Goal: Transaction & Acquisition: Purchase product/service

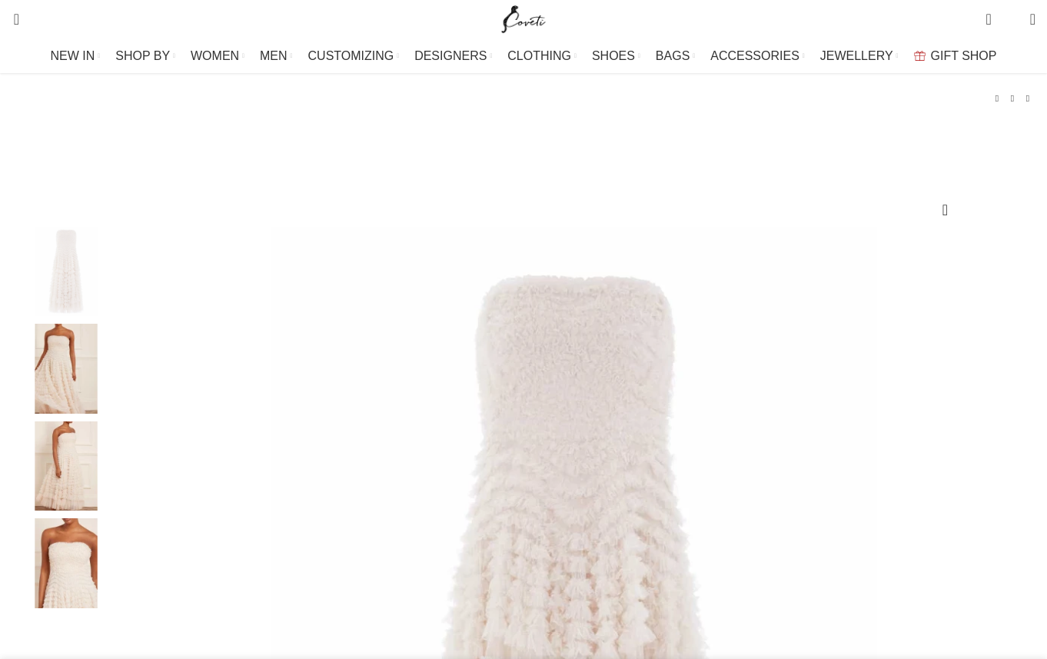
scroll to position [88, 0]
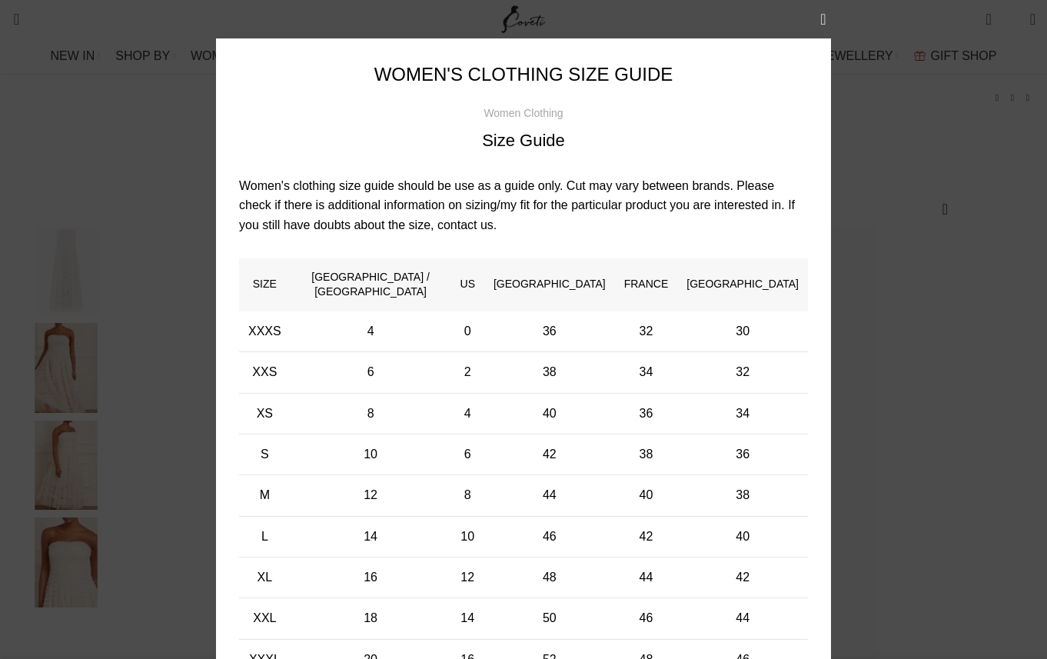
scroll to position [0, 485]
click at [826, 18] on button "×" at bounding box center [823, 19] width 38 height 38
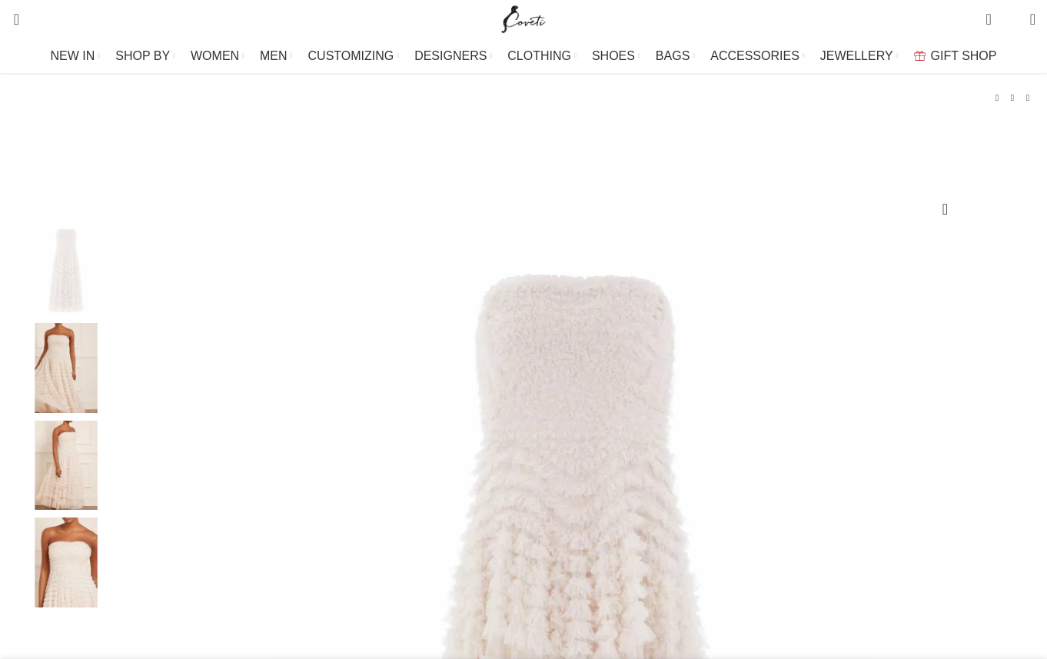
scroll to position [0, 971]
select select "16-uk"
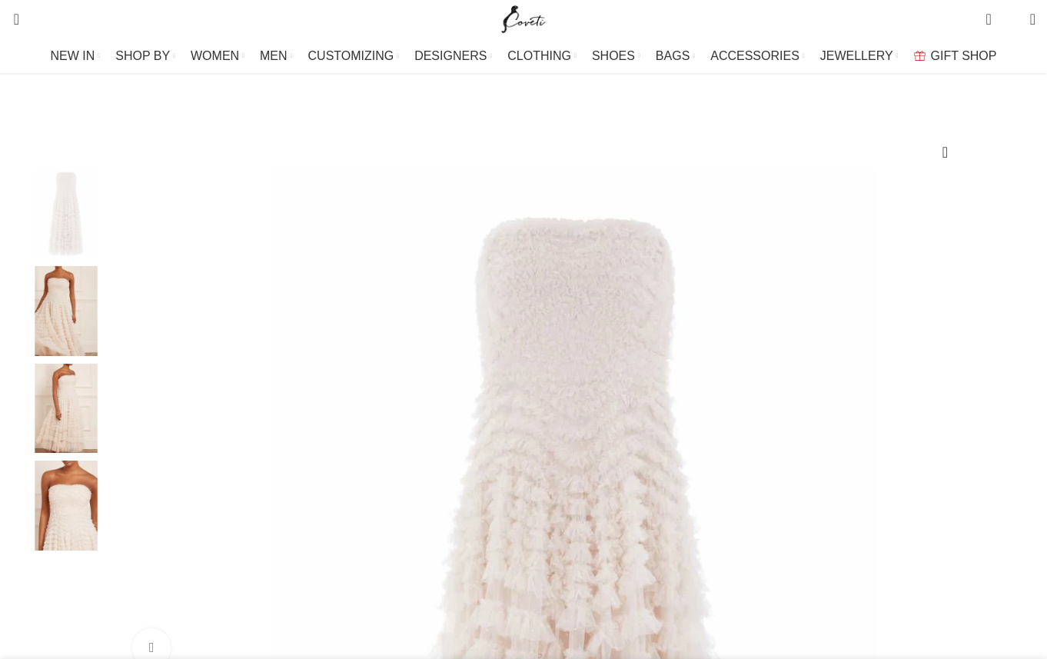
scroll to position [152, 0]
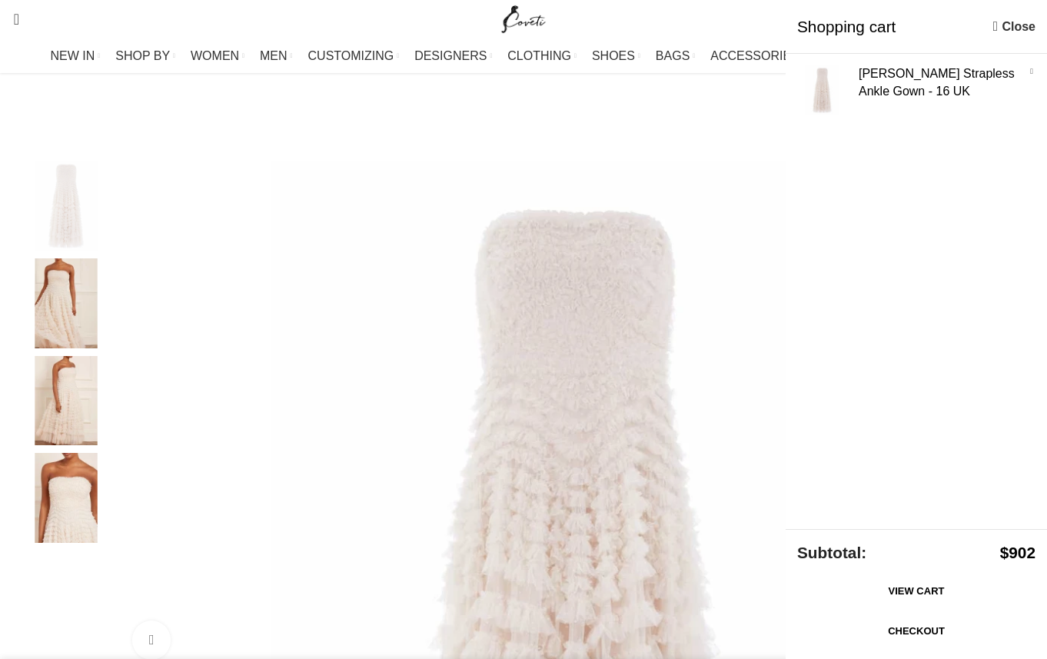
click at [892, 594] on link "View cart" at bounding box center [917, 591] width 238 height 32
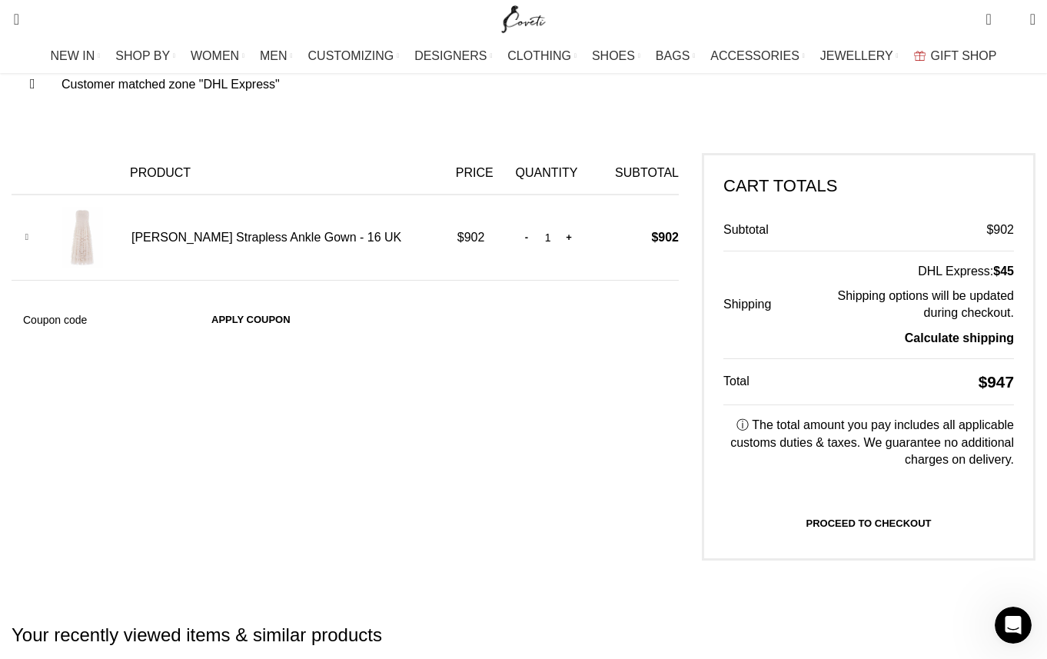
scroll to position [0, 809]
click at [806, 538] on link "Proceed to checkout" at bounding box center [869, 523] width 291 height 32
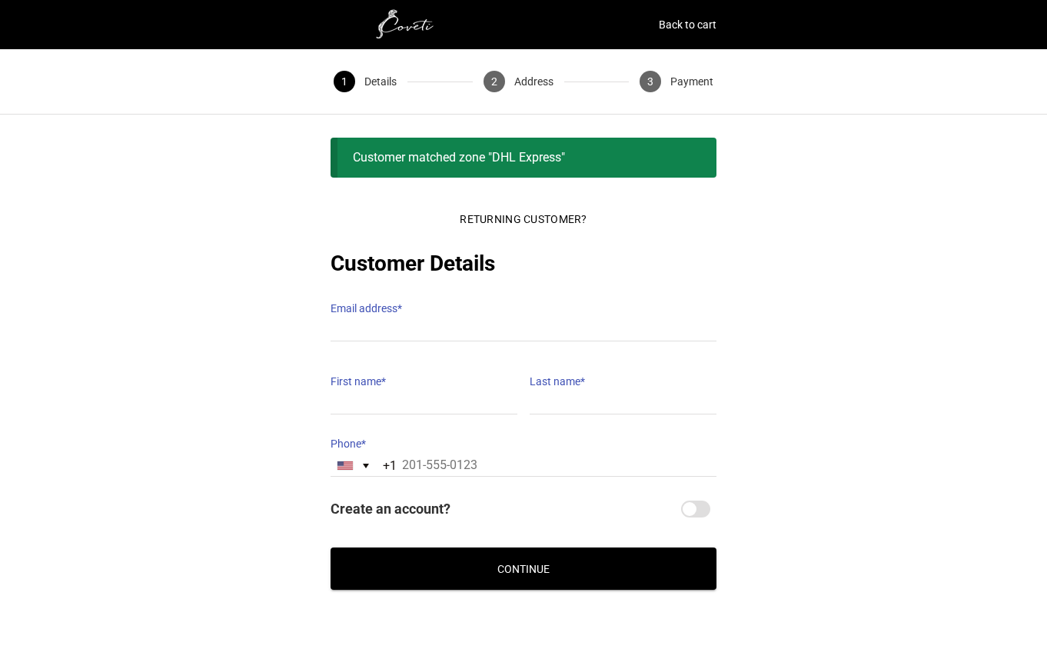
scroll to position [41, 0]
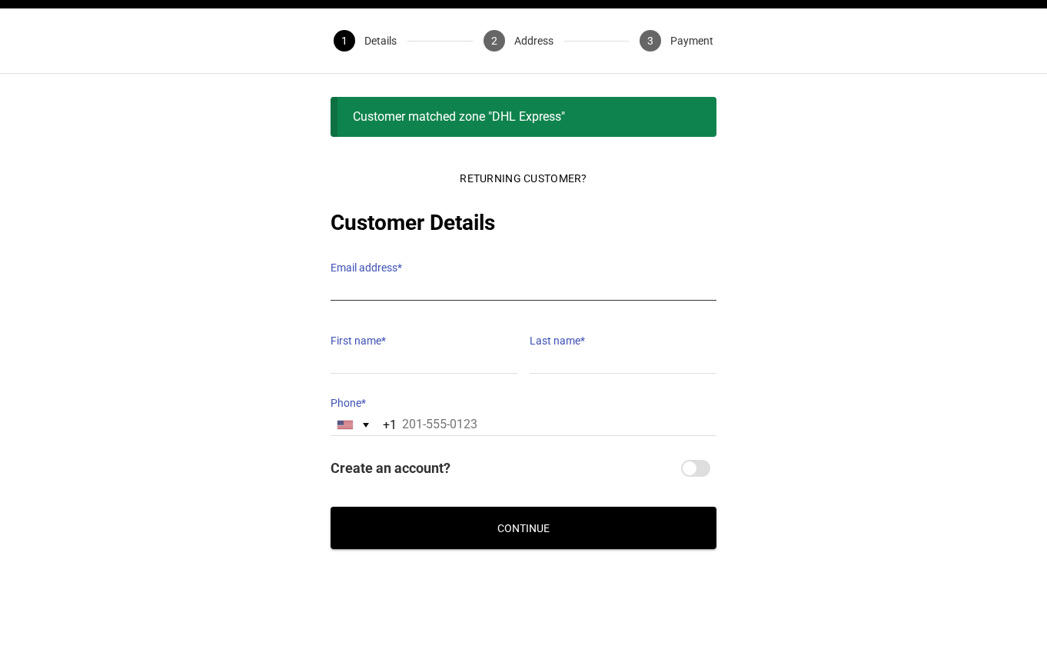
click at [411, 278] on input "Email address *" at bounding box center [524, 289] width 386 height 22
type input "jrelerick2@gmail.com"
type input "Jeremy"
type input "Elerick"
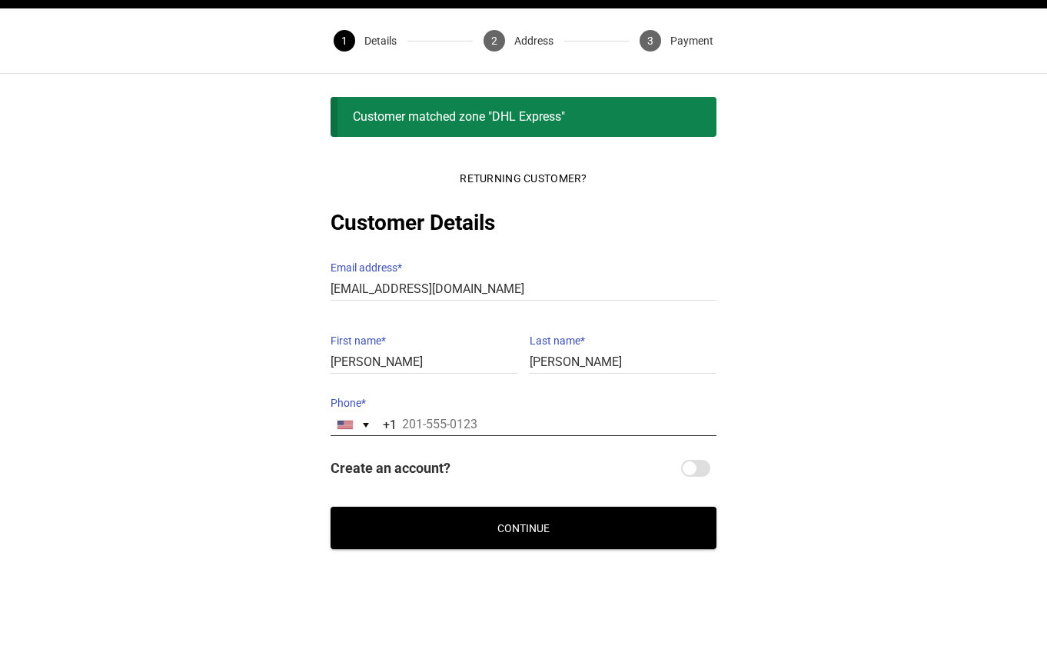
click at [418, 414] on input "Phone *" at bounding box center [524, 425] width 386 height 22
type input "12396826494"
click at [546, 515] on button "Continue" at bounding box center [524, 528] width 386 height 42
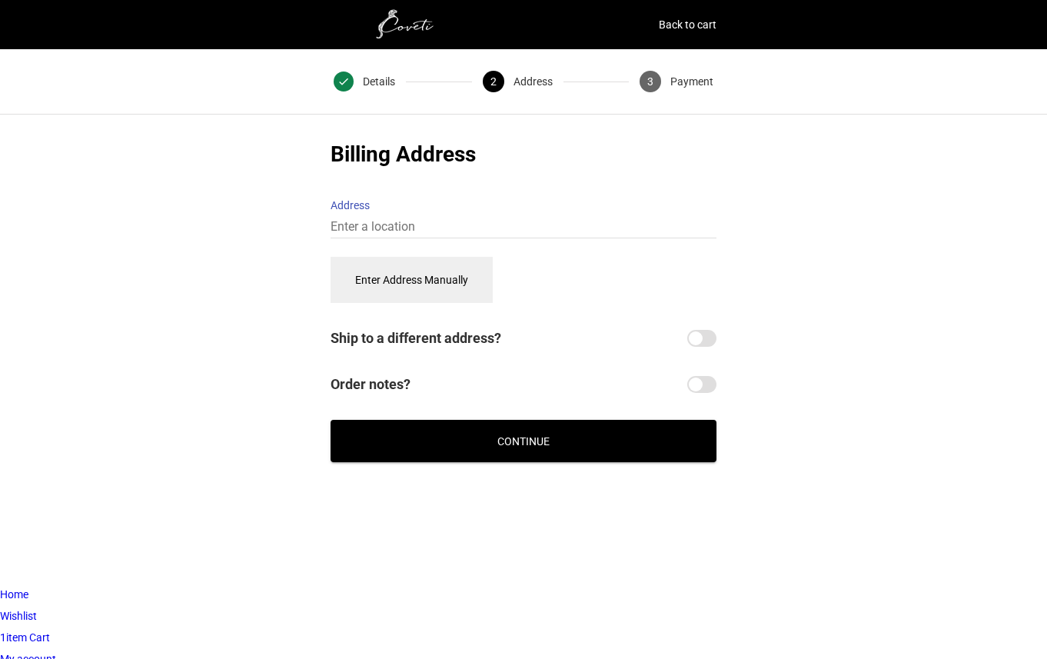
click at [704, 330] on input "Ship to a different address?" at bounding box center [702, 338] width 29 height 17
checkbox input "true"
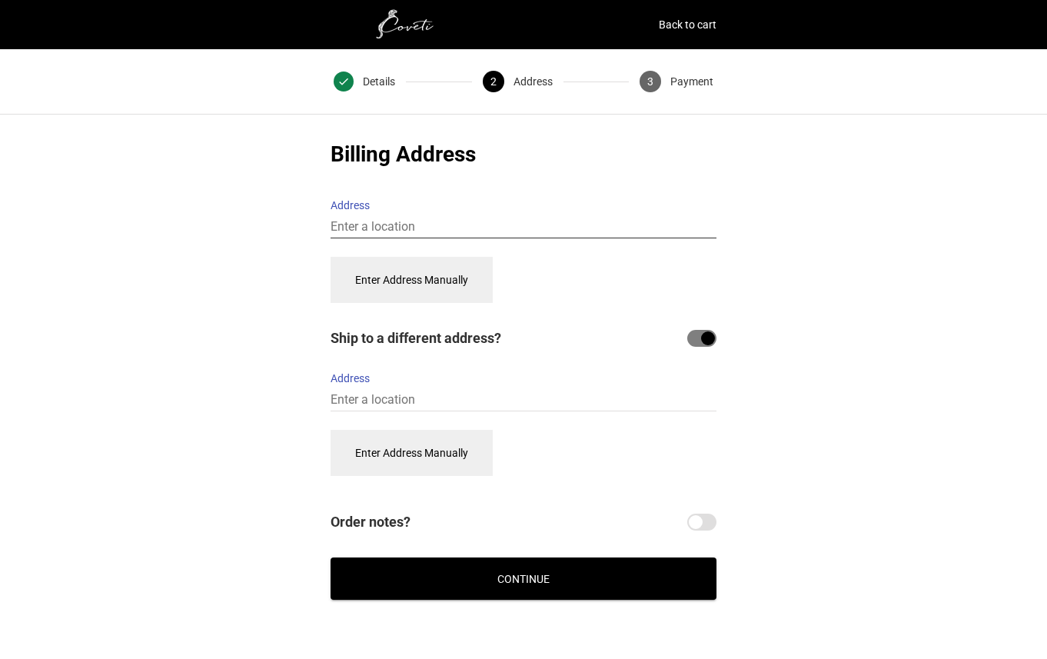
click at [381, 216] on input "Address" at bounding box center [524, 227] width 386 height 22
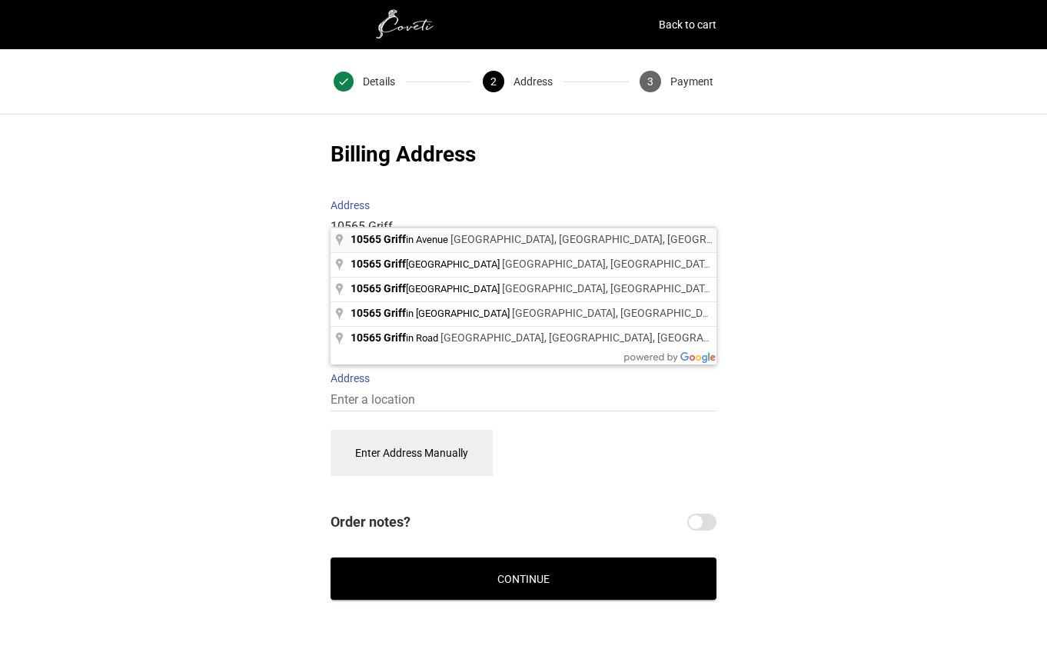
type input "10565 Griffin Avenue, Las Vegas, NV, USA"
select select "US"
type input "[STREET_ADDRESS][PERSON_NAME]"
type input "10565 Griffin Ave, Las Vegas"
type input "Las Vegas"
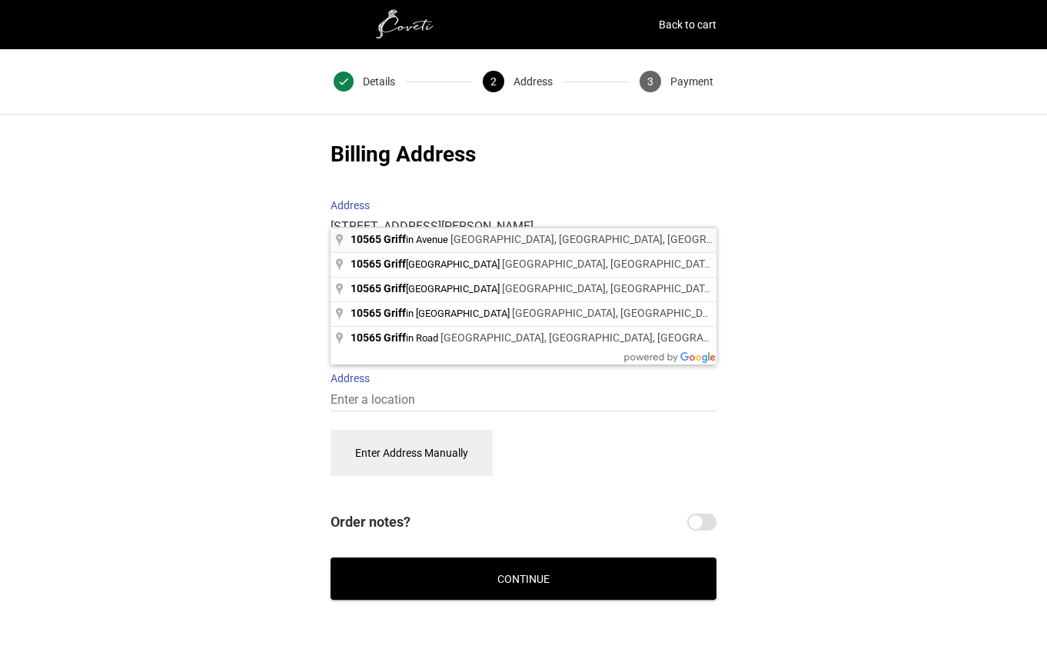
type input "89129"
select select "NV"
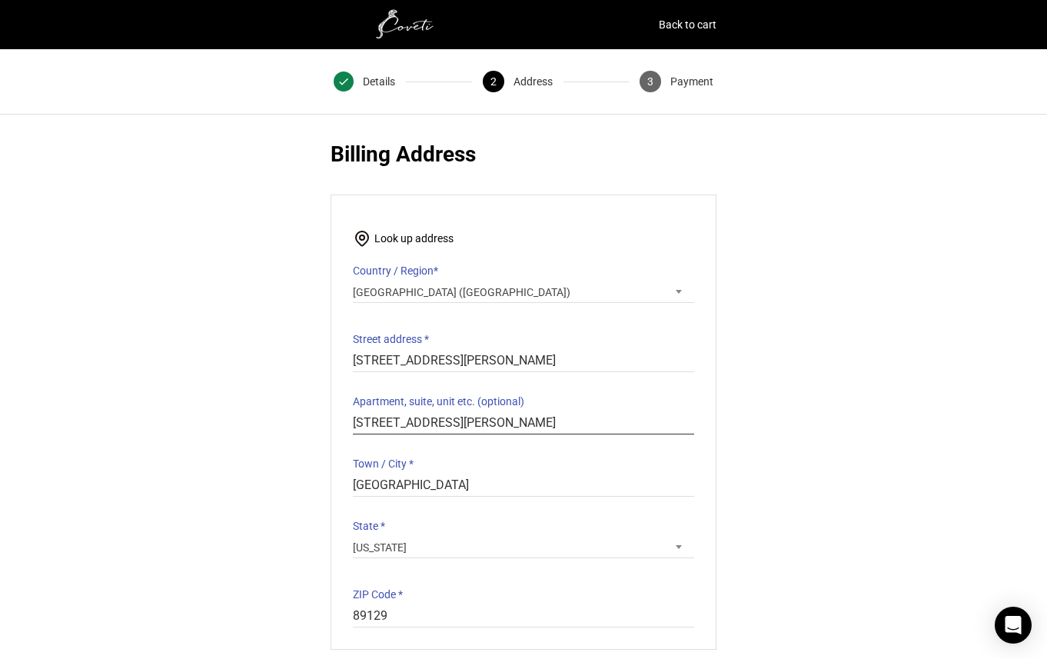
drag, startPoint x: 528, startPoint y: 415, endPoint x: 340, endPoint y: 411, distance: 187.7
click at [340, 411] on div "Look up address Country / Region * Select a country / region… Afghanistan Åland…" at bounding box center [524, 422] width 386 height 455
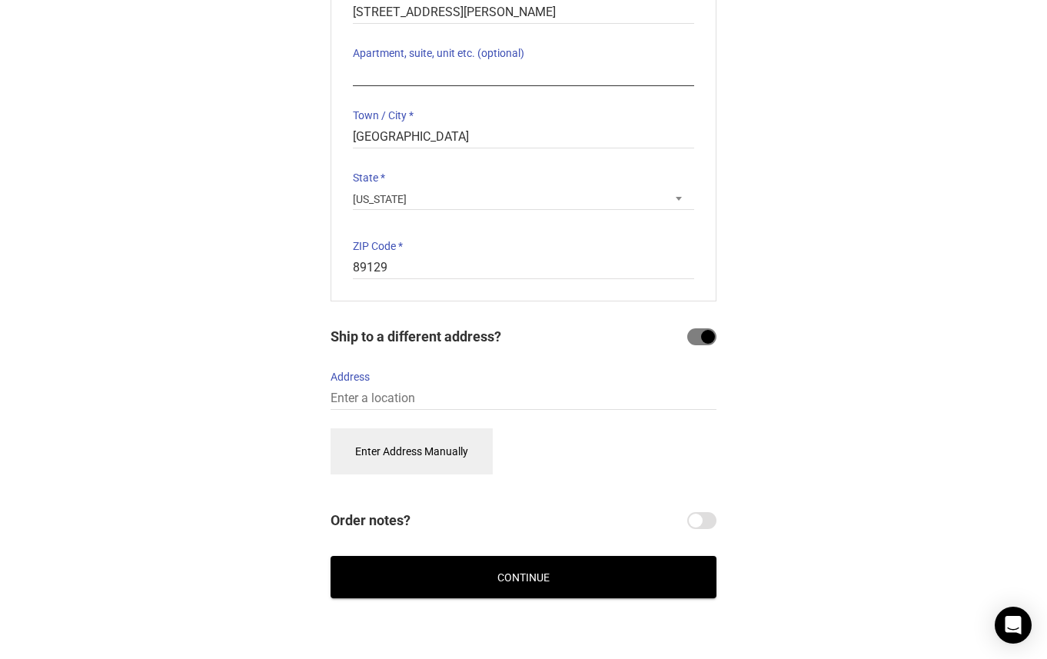
scroll to position [398, 0]
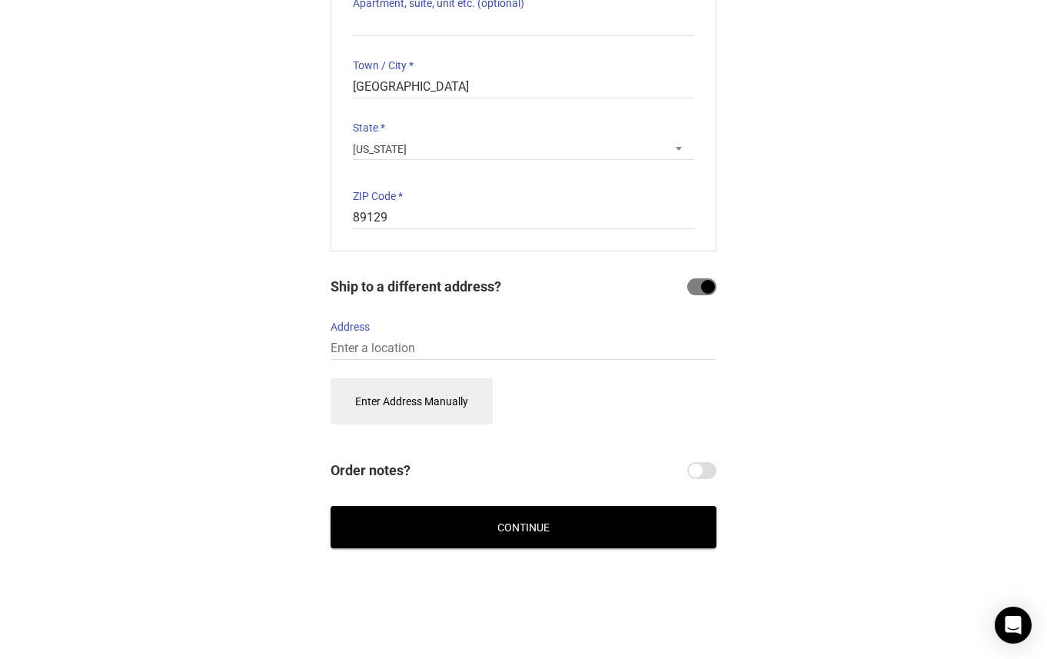
click at [385, 388] on button "Enter Address Manually" at bounding box center [412, 401] width 162 height 46
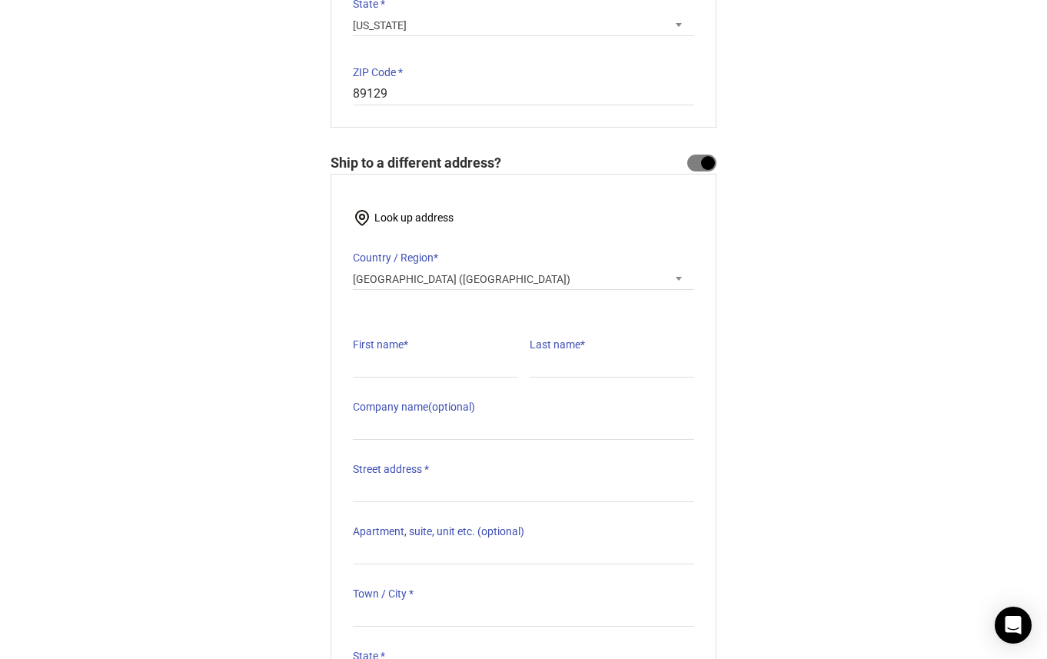
scroll to position [523, 0]
click at [387, 355] on input "First name *" at bounding box center [435, 366] width 165 height 22
type input "Tobi"
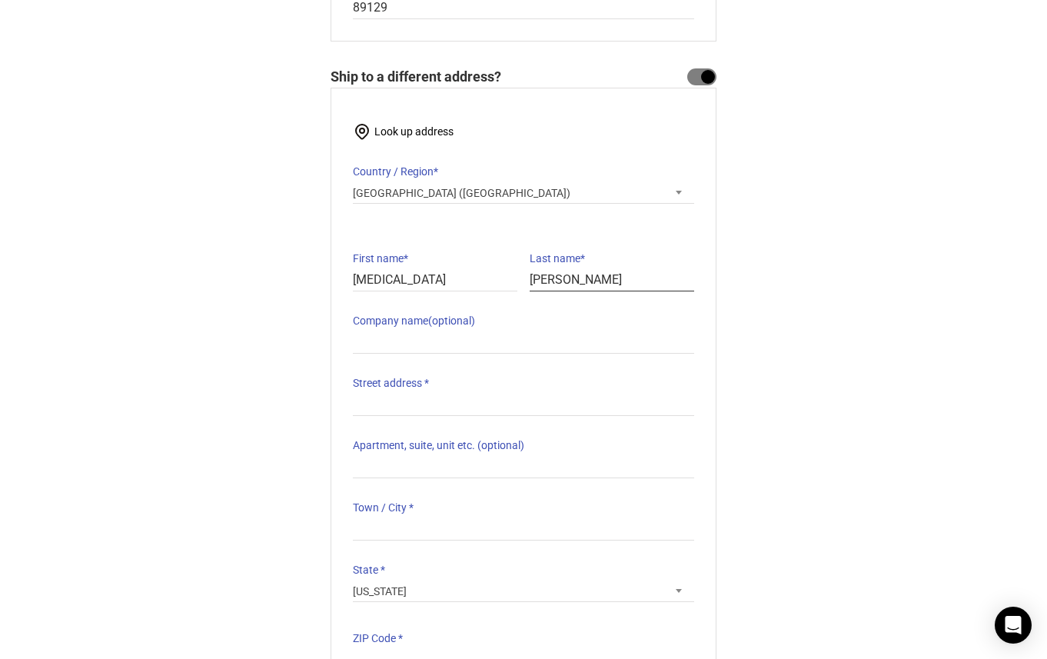
scroll to position [618, 0]
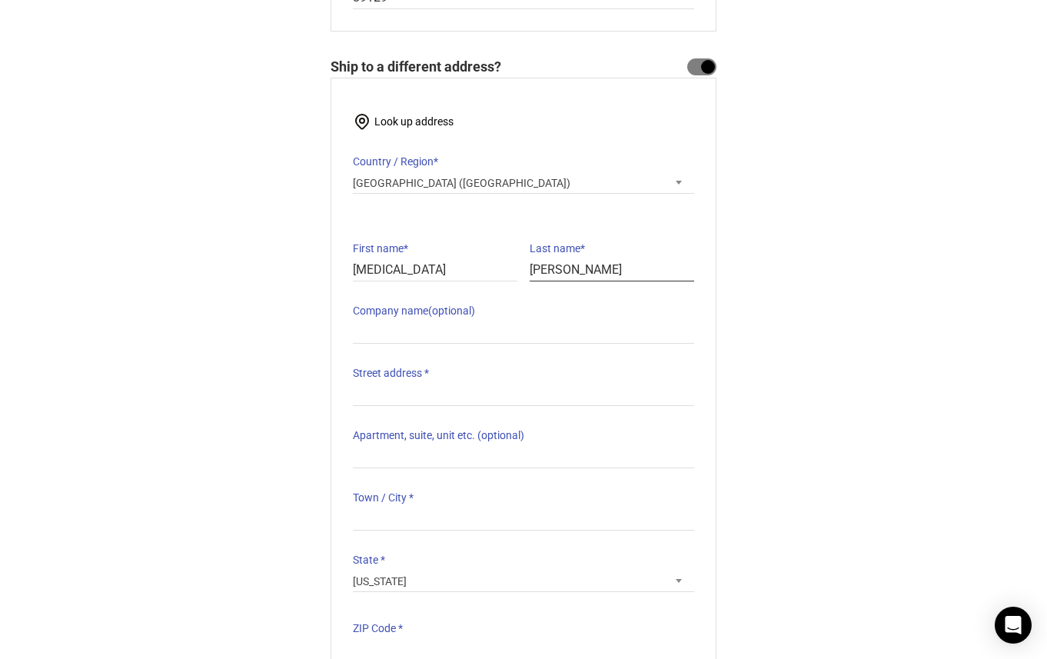
type input "Elerick"
click at [376, 391] on input "Street address *" at bounding box center [523, 395] width 341 height 22
paste input "702 W Mcarthur Ave, Spc 19, Winnemucca, NV,89445"
drag, startPoint x: 465, startPoint y: 386, endPoint x: 507, endPoint y: 385, distance: 41.5
click at [507, 385] on input "702 W Mcarthur Ave, Spc 19, Winnemucca, NV,89445" at bounding box center [523, 395] width 341 height 22
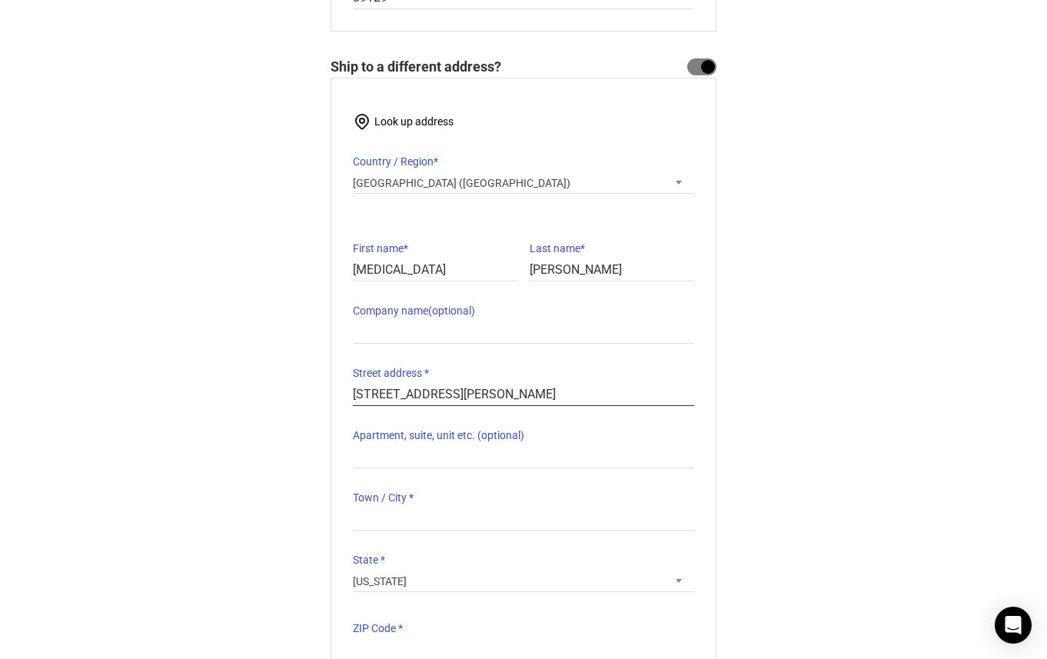
type input "702 W Mcarthur Ave, Winnemucca, NV,89445"
click at [413, 446] on input "Apartment, suite, unit etc. (optional)" at bounding box center [523, 457] width 341 height 22
paste input ", Spc 19"
drag, startPoint x: 358, startPoint y: 446, endPoint x: 348, endPoint y: 447, distance: 10.0
click at [349, 447] on div "Look up address Country / Region * Select a country / region… Afghanistan Åland…" at bounding box center [524, 381] width 386 height 606
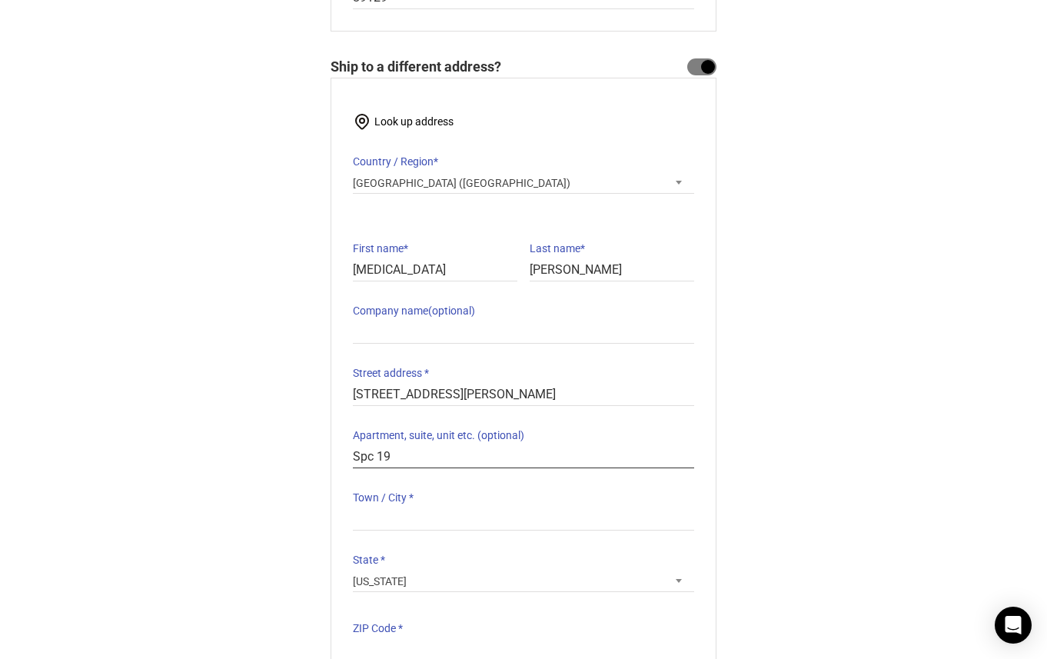
type input "Spc 19"
drag, startPoint x: 464, startPoint y: 386, endPoint x: 609, endPoint y: 385, distance: 145.4
click at [609, 385] on input "702 W Mcarthur Ave, Winnemucca, NV,89445" at bounding box center [523, 395] width 341 height 22
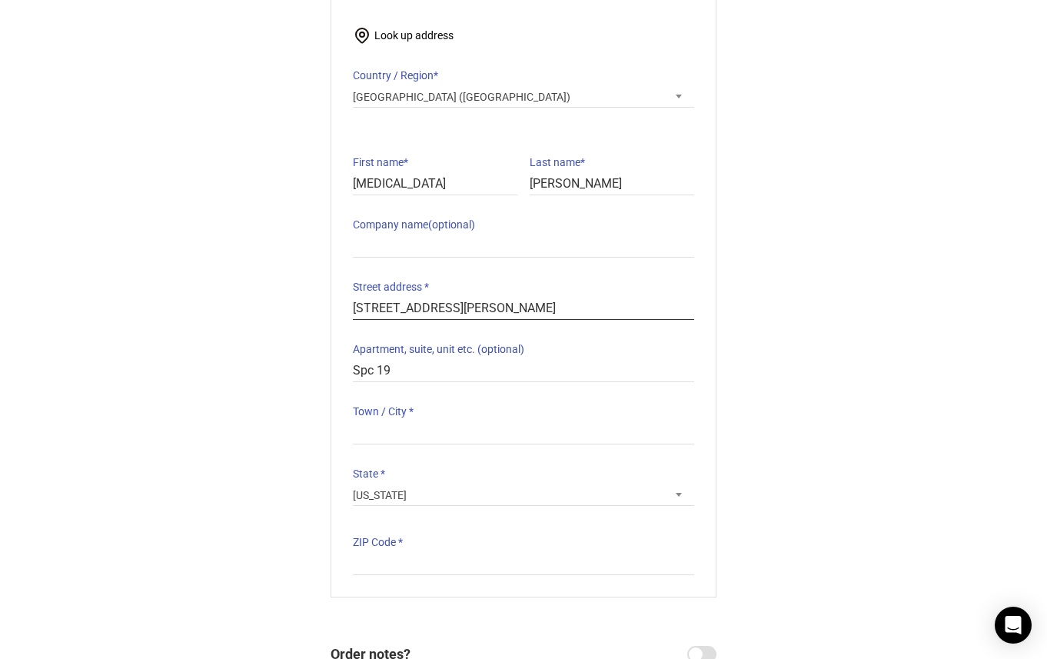
scroll to position [706, 0]
type input "[STREET_ADDRESS][PERSON_NAME]"
click at [388, 424] on input "Town / City *" at bounding box center [523, 432] width 341 height 22
paste input ", Winnemucca, NV,89445"
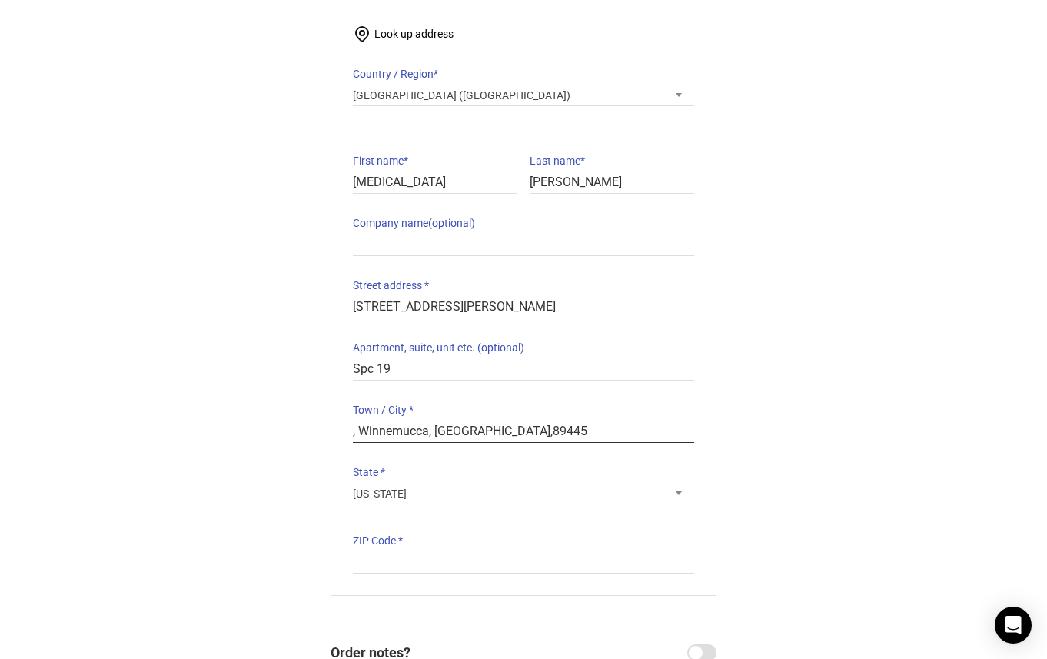
click at [345, 423] on div "Look up address Country / Region * Select a country / region… Afghanistan Åland…" at bounding box center [524, 293] width 386 height 606
drag, startPoint x: 423, startPoint y: 424, endPoint x: 498, endPoint y: 426, distance: 74.6
click at [498, 426] on input "Winnemucca, NV,89445" at bounding box center [523, 432] width 341 height 22
type input "Winnemucca"
click at [381, 551] on input "ZIP Code *" at bounding box center [523, 562] width 341 height 22
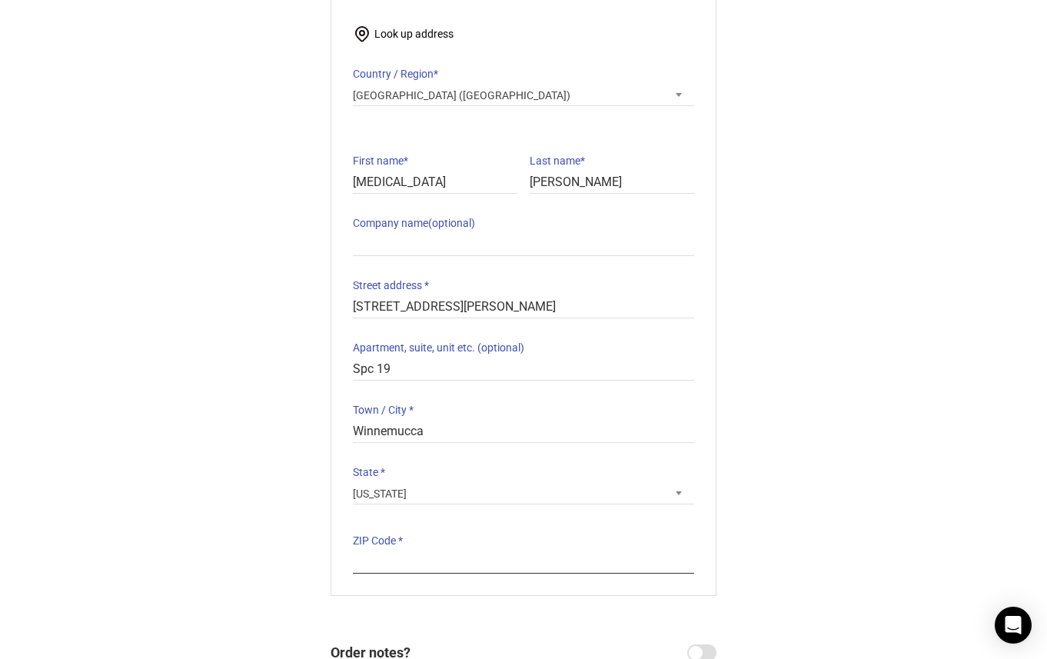
paste input ", NV,89445"
drag, startPoint x: 372, startPoint y: 551, endPoint x: 348, endPoint y: 551, distance: 23.9
click at [348, 551] on div "Look up address Country / Region * Select a country / region… Afghanistan Åland…" at bounding box center [524, 293] width 386 height 606
type input "89445"
click at [321, 506] on section "Billing Address Start typing your address to search. Info Start with your house…" at bounding box center [523, 81] width 423 height 1297
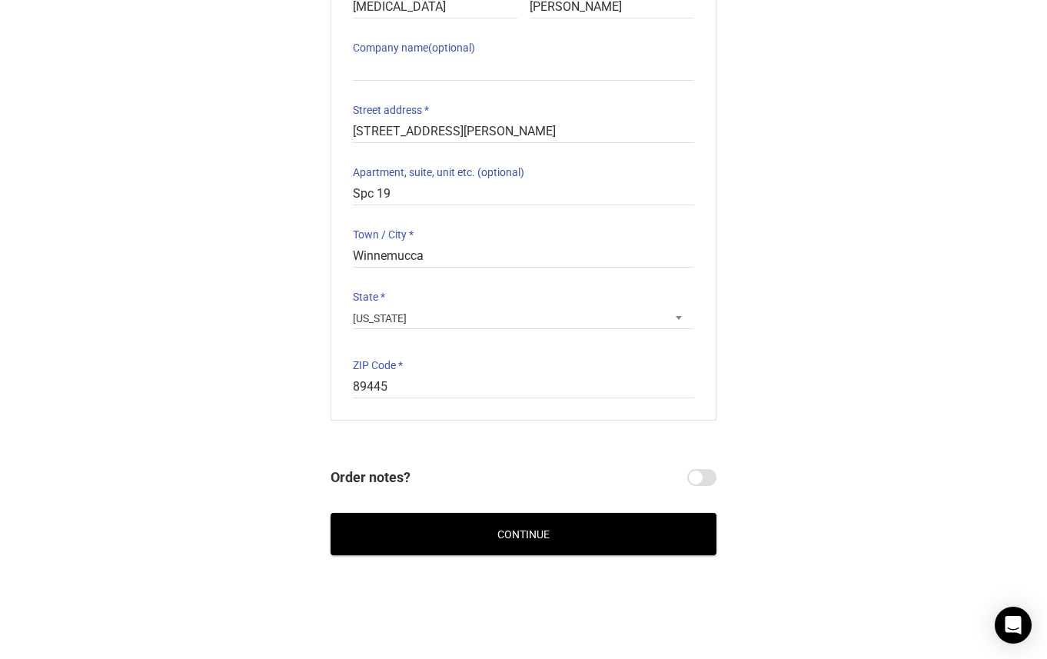
scroll to position [889, 0]
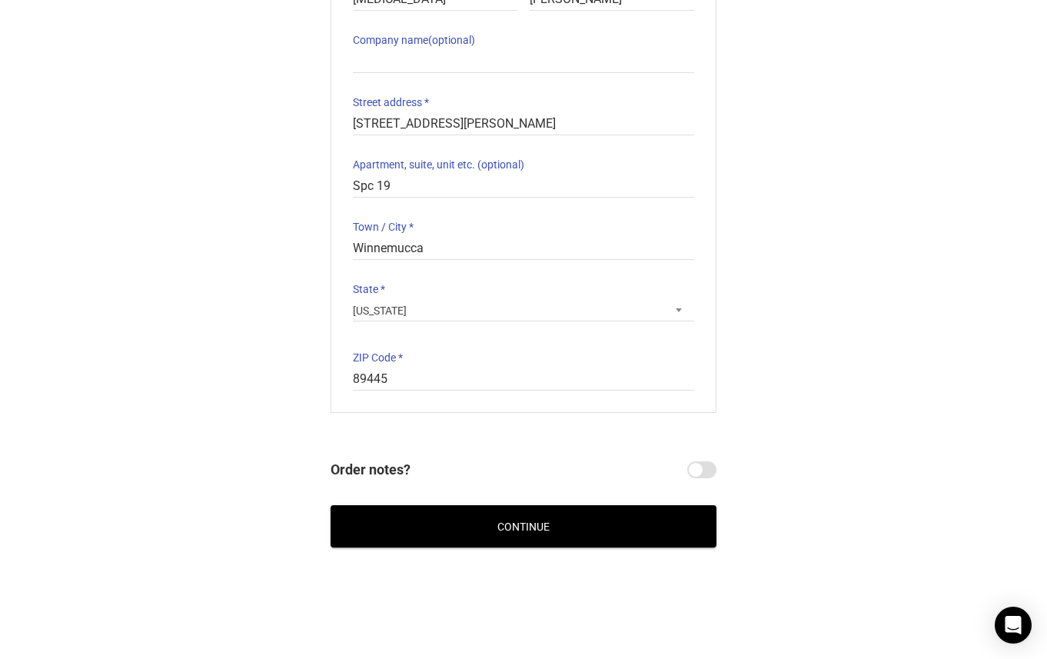
click at [504, 522] on button "Continue" at bounding box center [524, 526] width 386 height 42
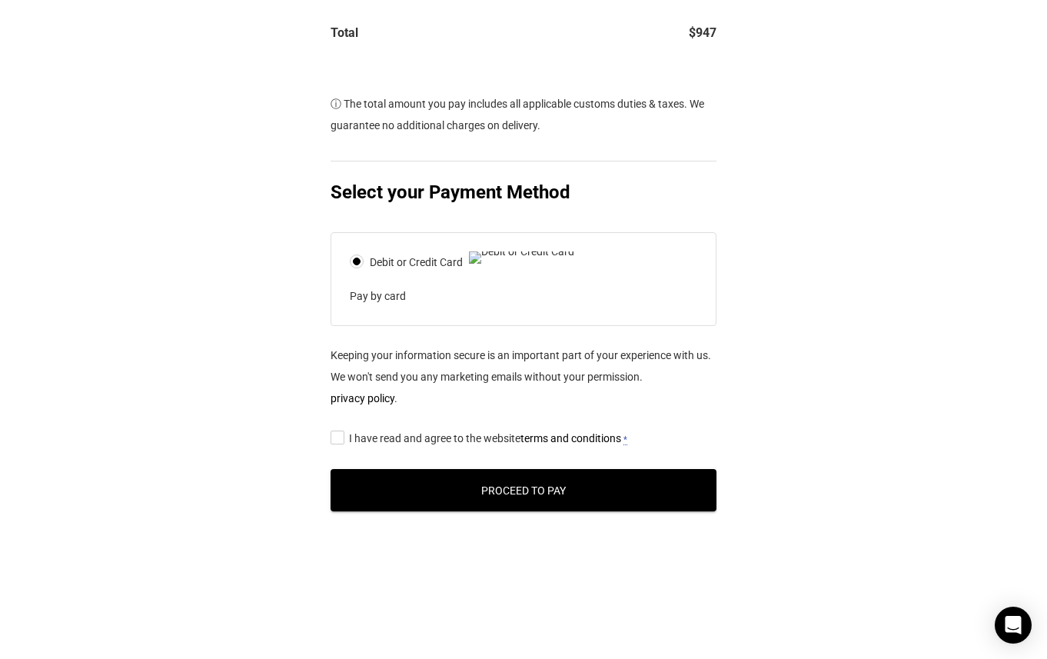
scroll to position [553, 0]
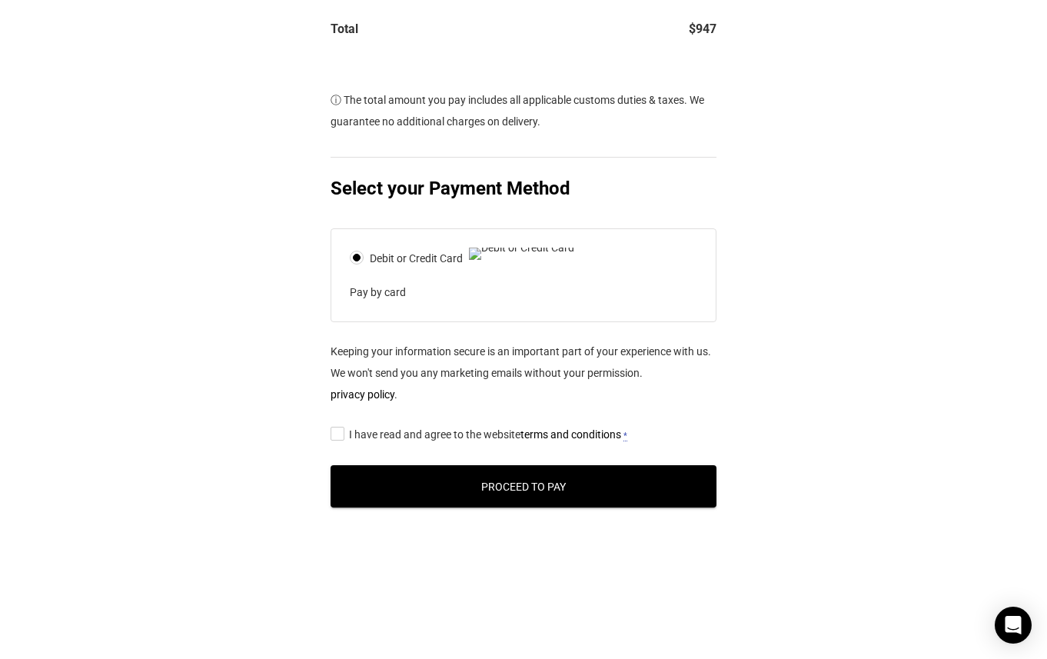
click at [338, 433] on input "I have read and agree to the website terms and conditions *" at bounding box center [336, 433] width 10 height 0
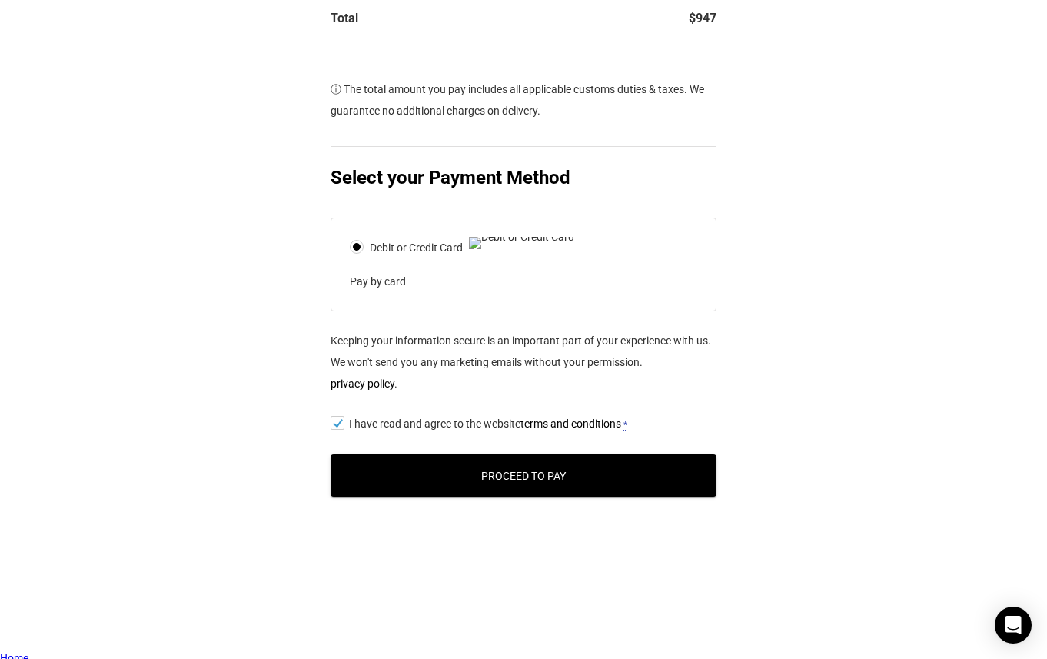
click at [534, 489] on button "Proceed to Pay" at bounding box center [524, 476] width 386 height 42
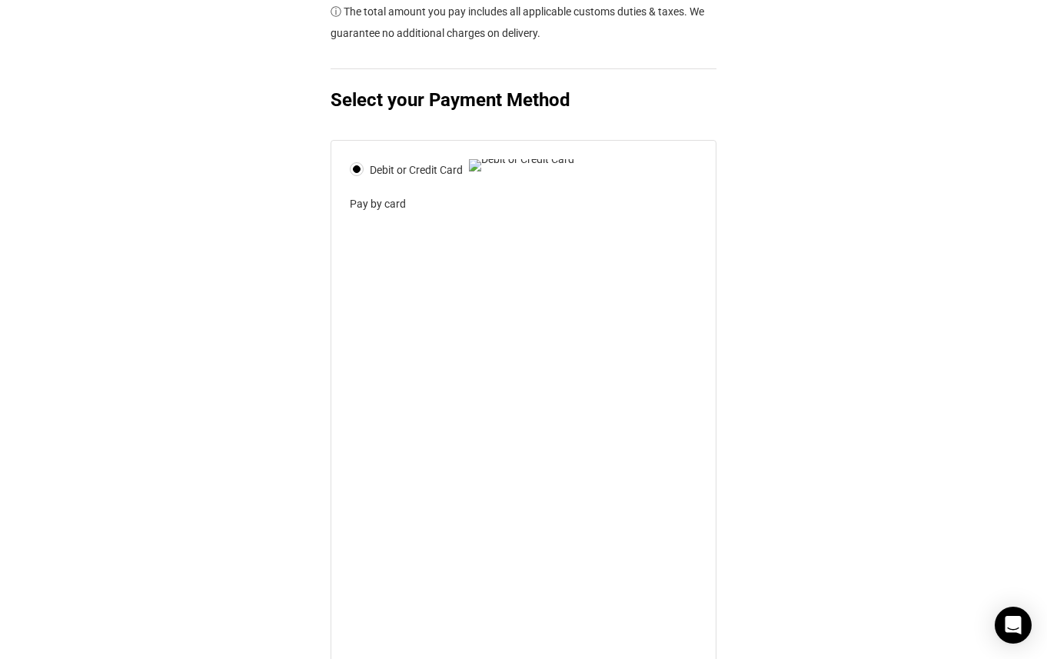
scroll to position [648, 0]
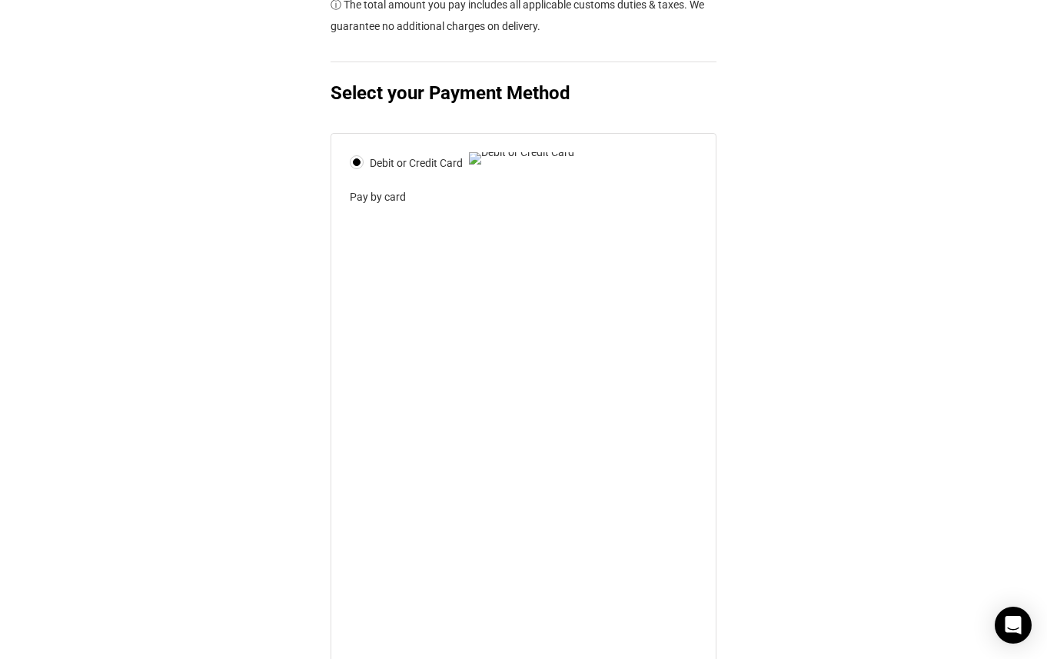
drag, startPoint x: 305, startPoint y: 482, endPoint x: 358, endPoint y: 481, distance: 53.1
click at [305, 482] on div "Returning Customer? Customer Details Email address * jrelerick2@gmail.com Email…" at bounding box center [523, 165] width 1047 height 1327
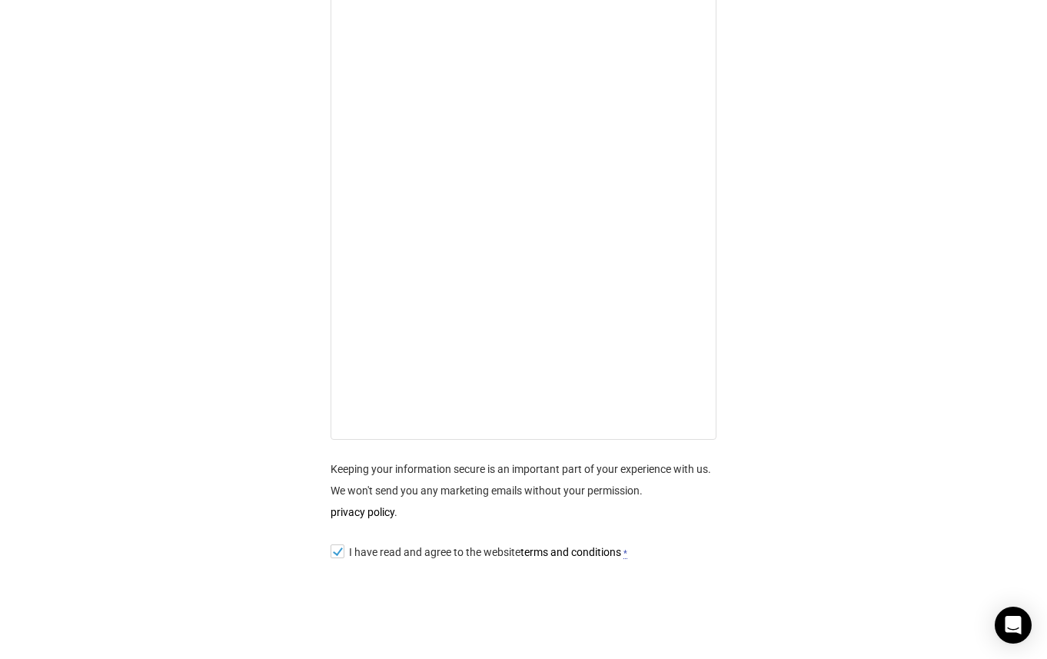
scroll to position [915, 0]
